Goal: Information Seeking & Learning: Check status

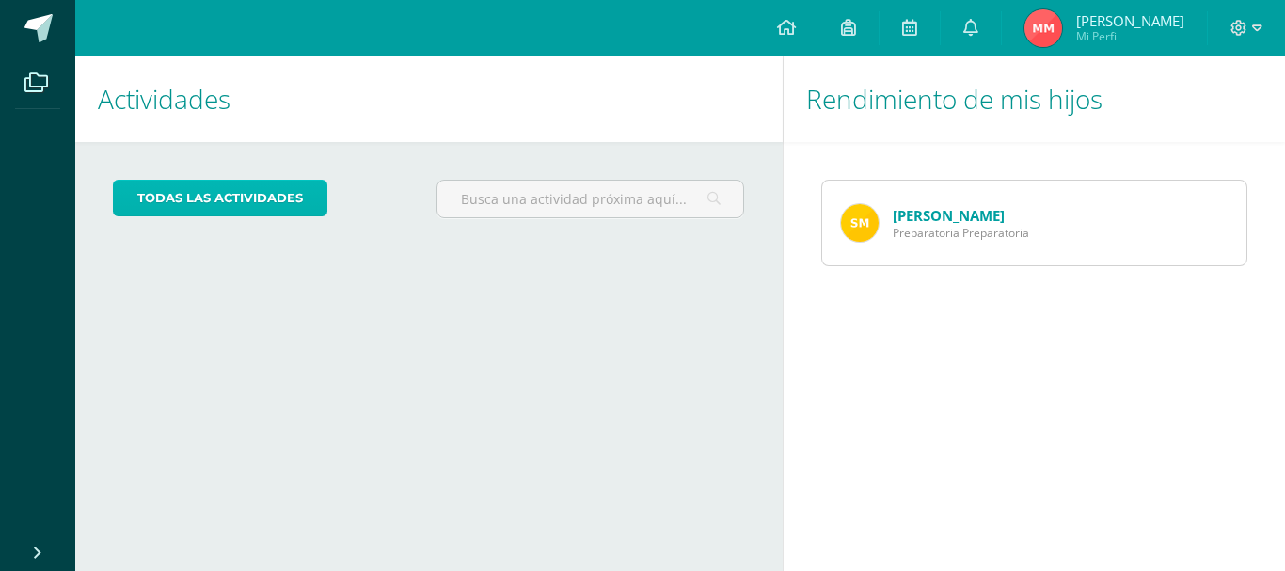
click at [274, 201] on link "todas las Actividades" at bounding box center [220, 198] width 214 height 37
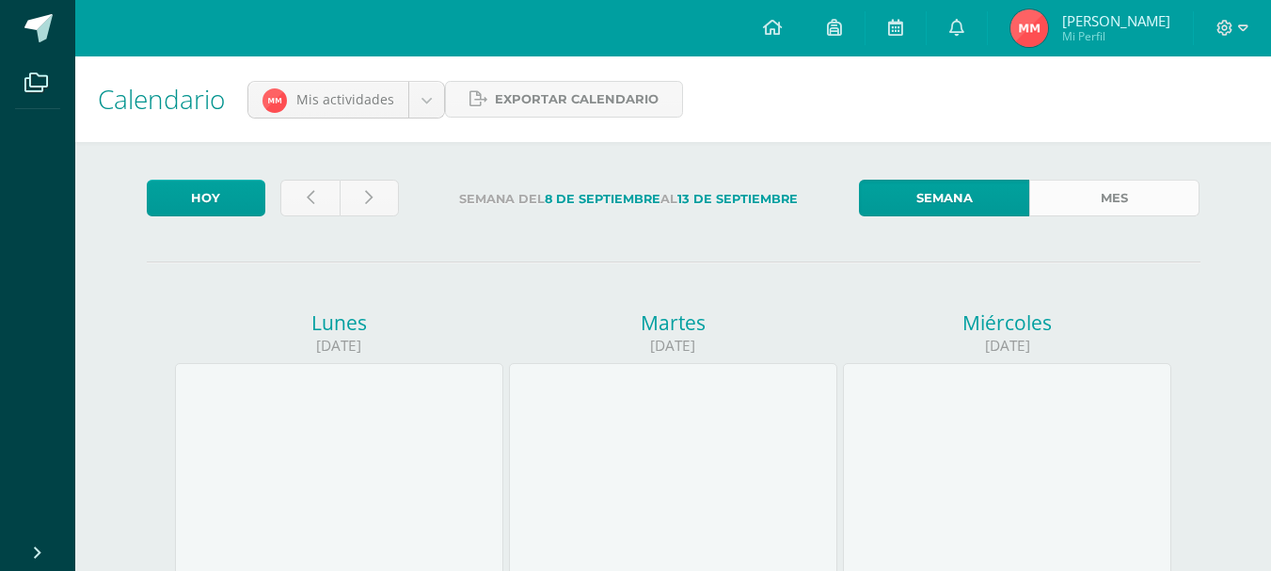
click at [1085, 198] on link "Mes" at bounding box center [1114, 198] width 170 height 37
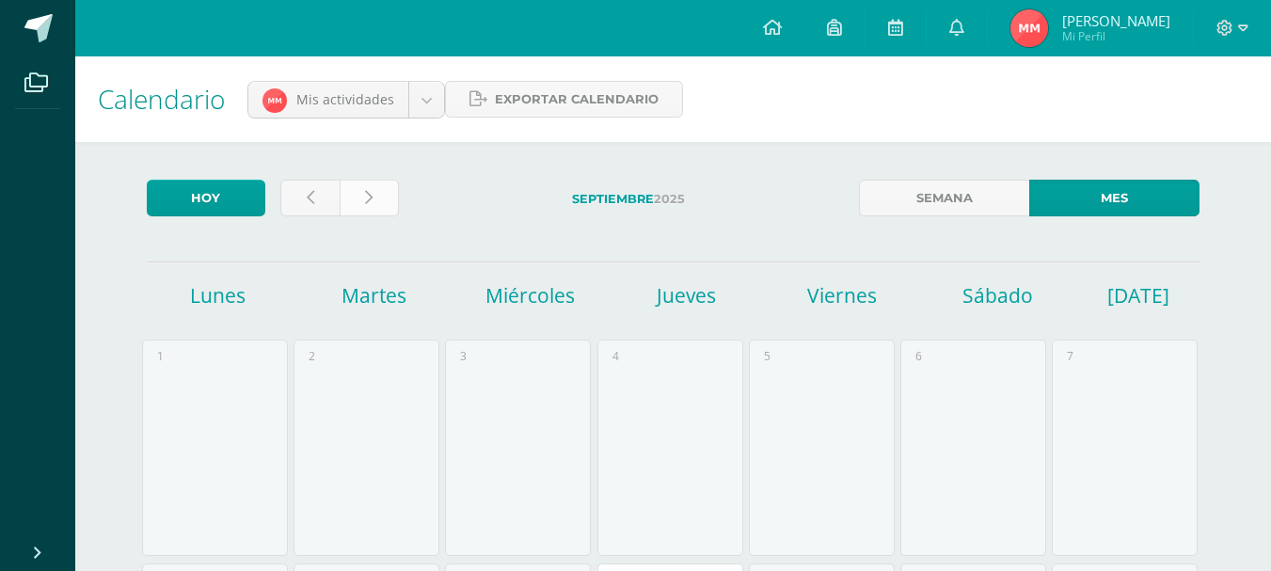
click at [372, 214] on link at bounding box center [369, 198] width 59 height 37
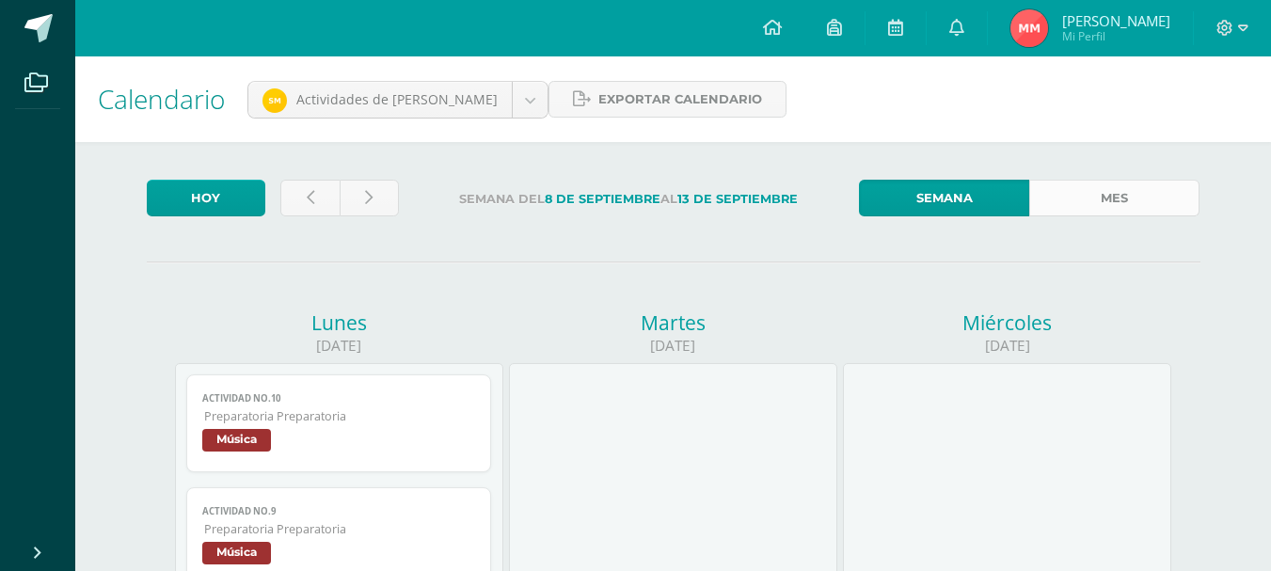
click at [1111, 187] on link "Mes" at bounding box center [1114, 198] width 170 height 37
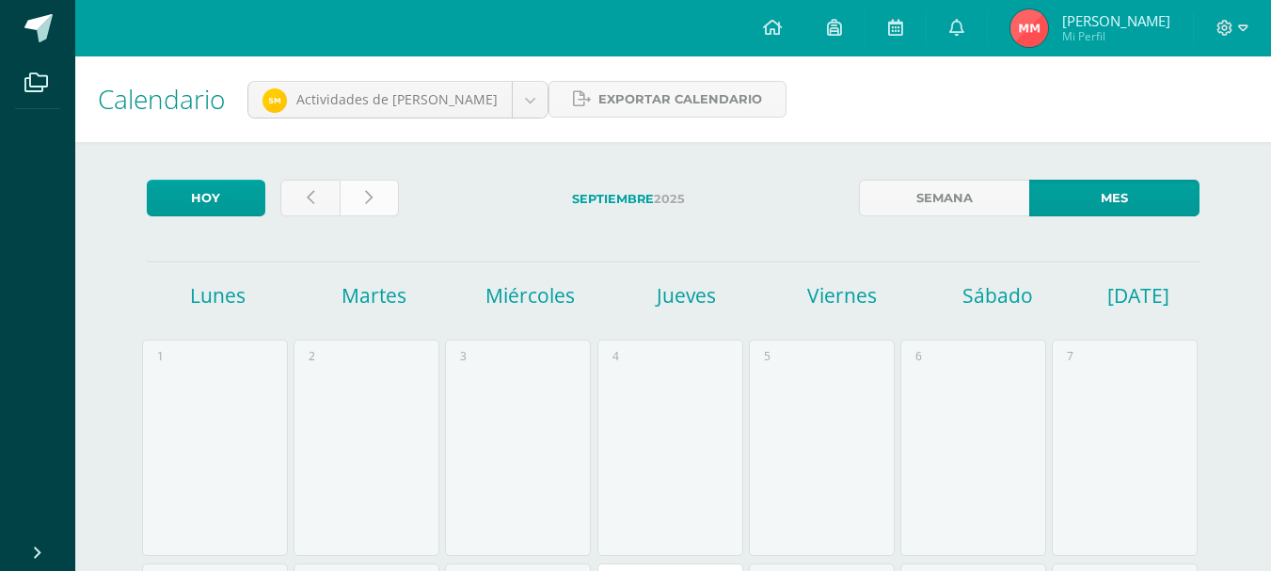
click at [371, 193] on icon at bounding box center [369, 198] width 8 height 16
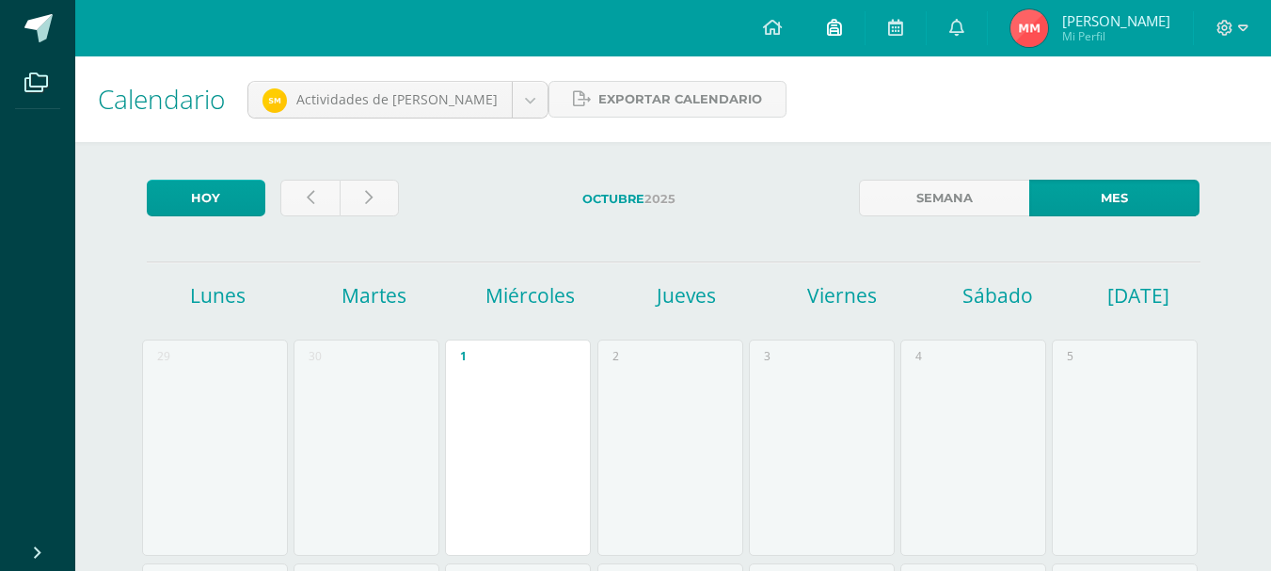
click at [837, 30] on icon at bounding box center [834, 27] width 15 height 17
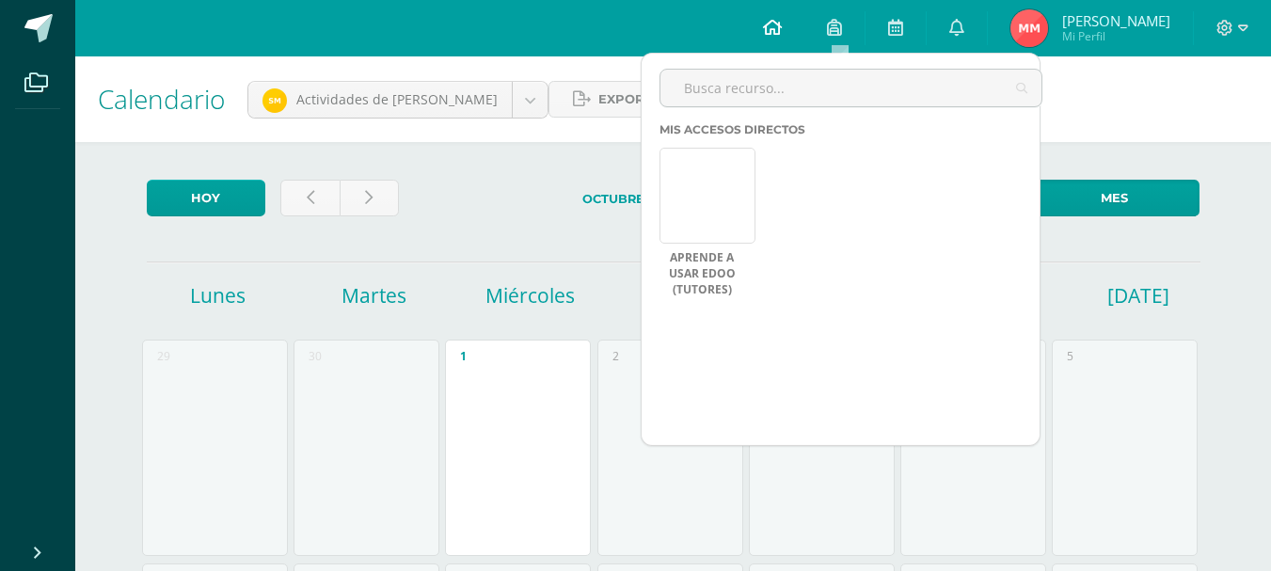
click at [776, 28] on icon at bounding box center [772, 27] width 19 height 17
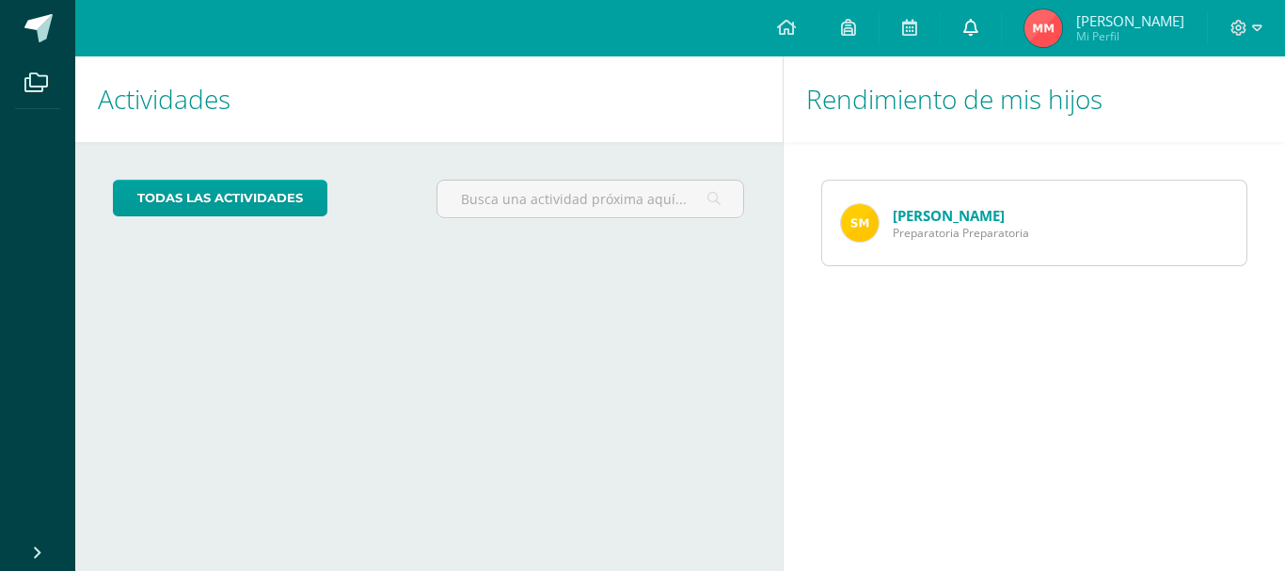
click at [984, 37] on link at bounding box center [971, 28] width 60 height 56
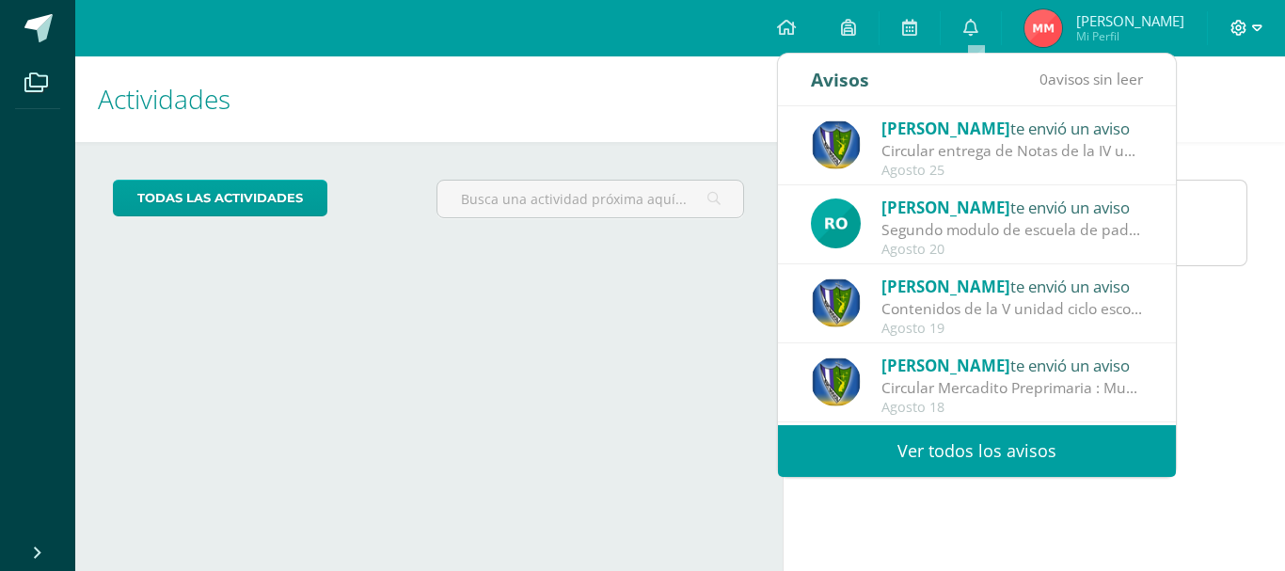
click at [1239, 32] on icon at bounding box center [1238, 28] width 17 height 17
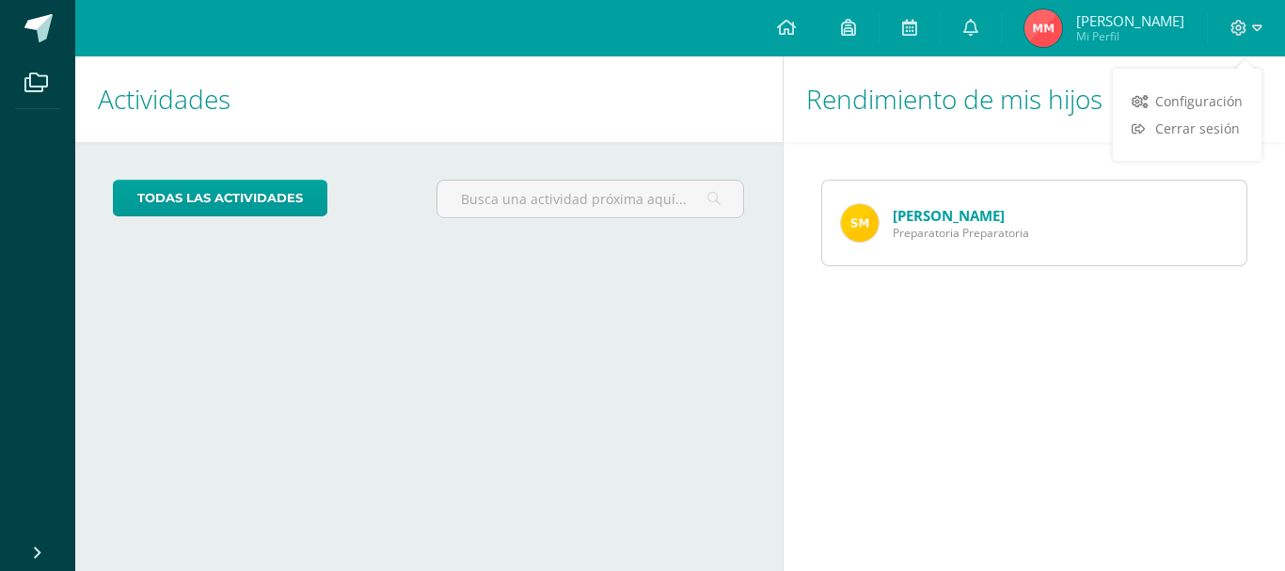
click at [963, 222] on link "[PERSON_NAME]" at bounding box center [949, 215] width 112 height 19
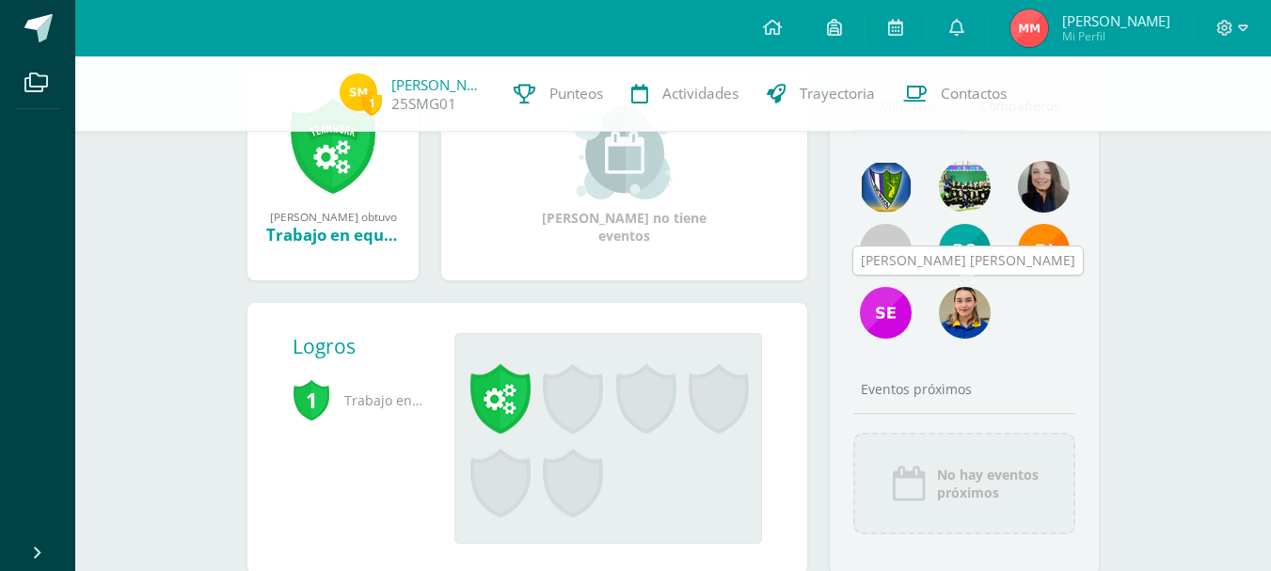
scroll to position [248, 0]
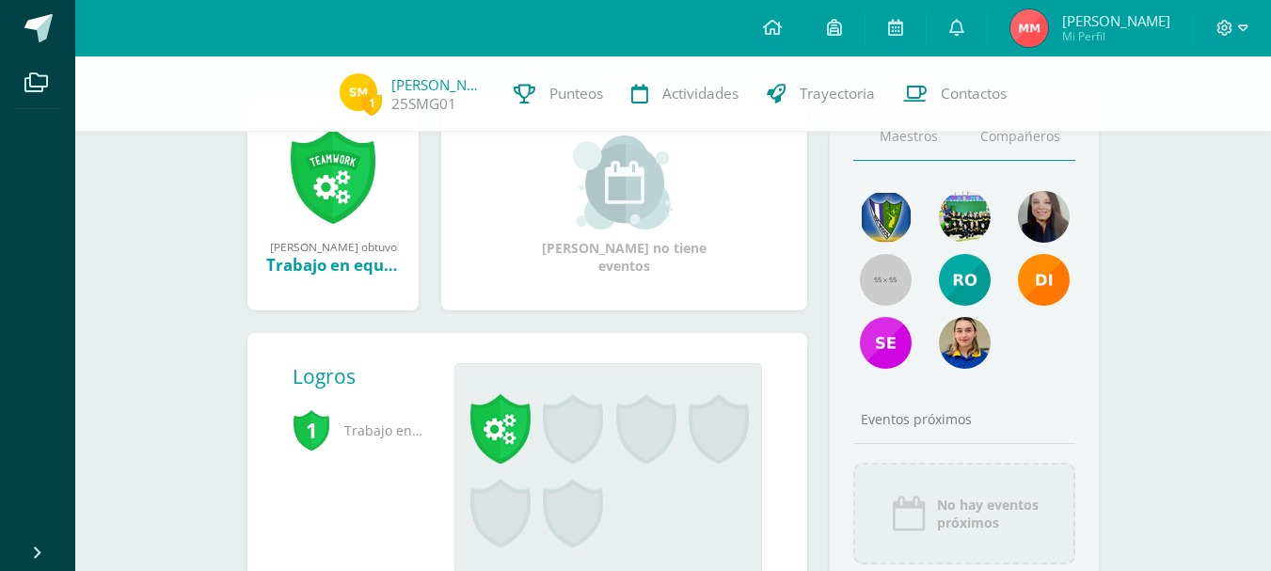
click at [991, 136] on link "Compañeros" at bounding box center [1019, 137] width 111 height 48
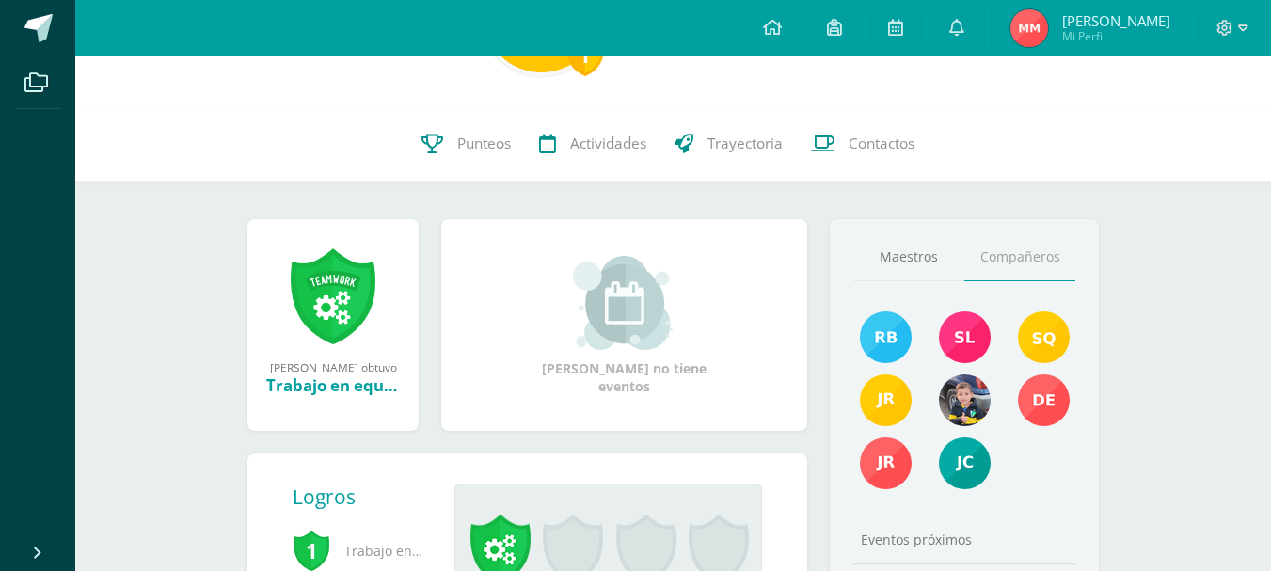
scroll to position [0, 0]
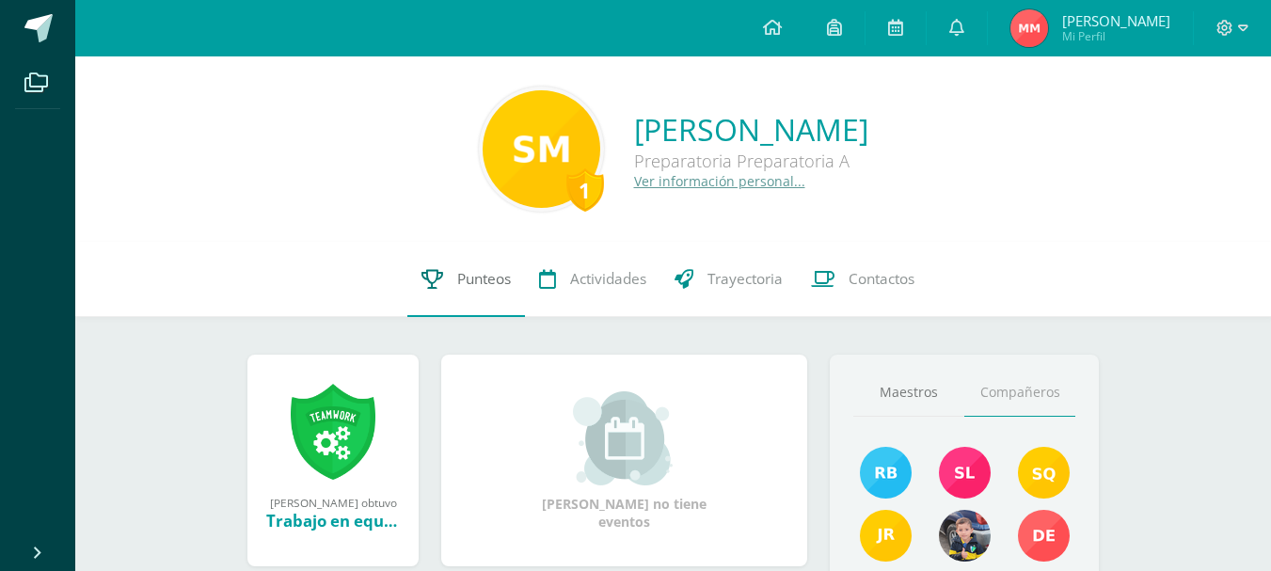
click at [457, 276] on span "Punteos" at bounding box center [484, 279] width 54 height 20
click at [634, 185] on link "Ver información personal..." at bounding box center [719, 181] width 171 height 18
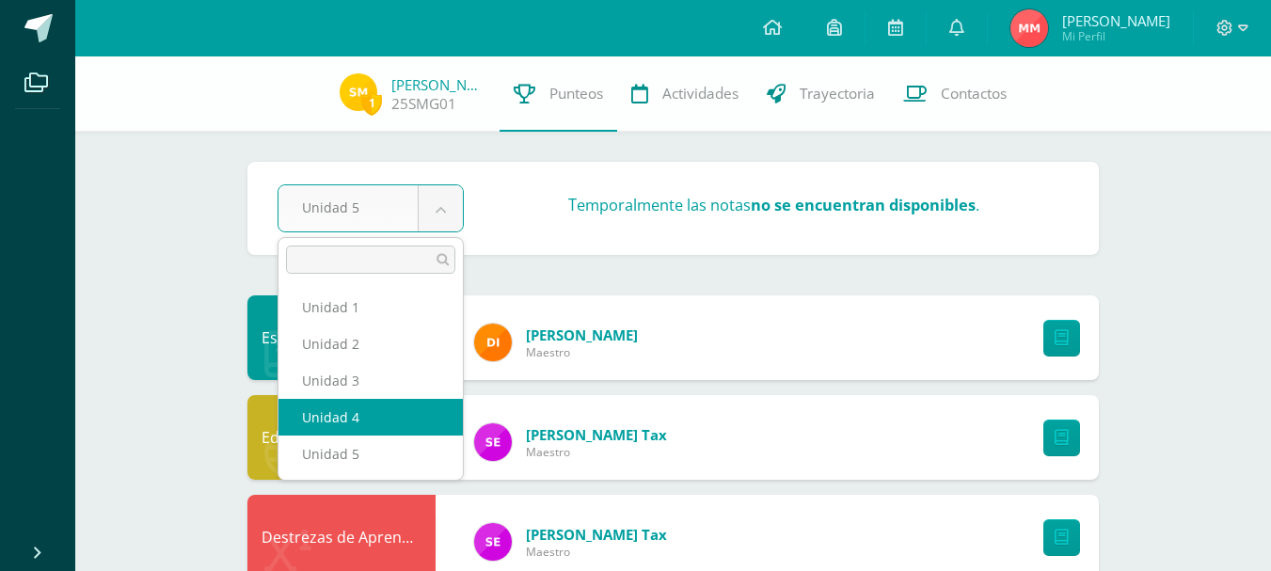
select select "Unidad 4"
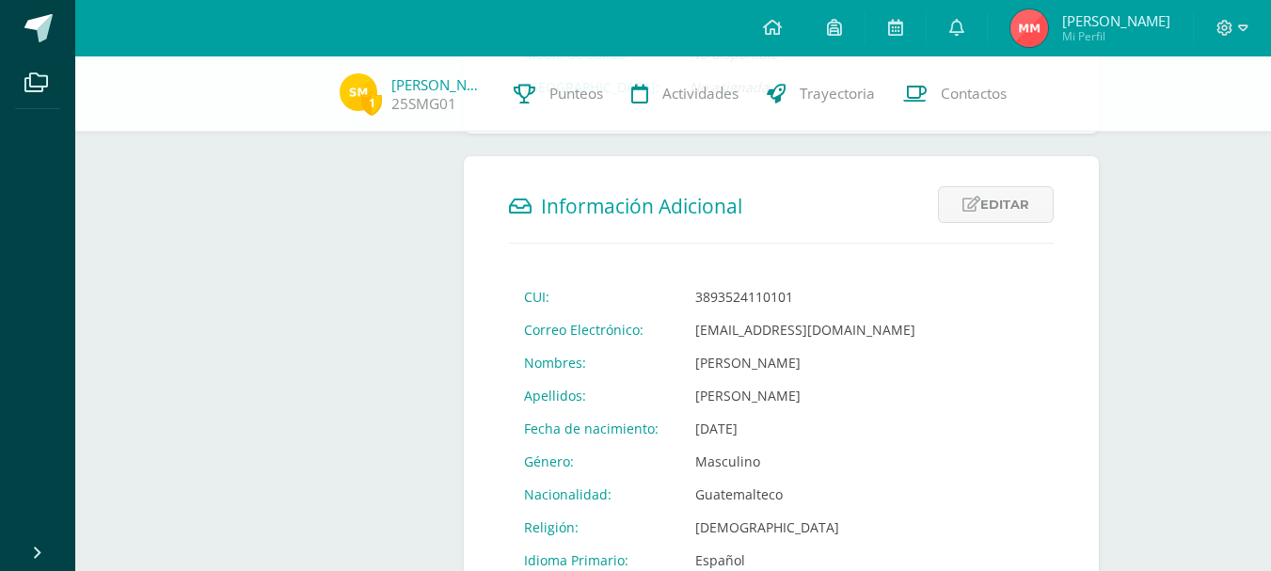
scroll to position [564, 0]
